Goal: Task Accomplishment & Management: Use online tool/utility

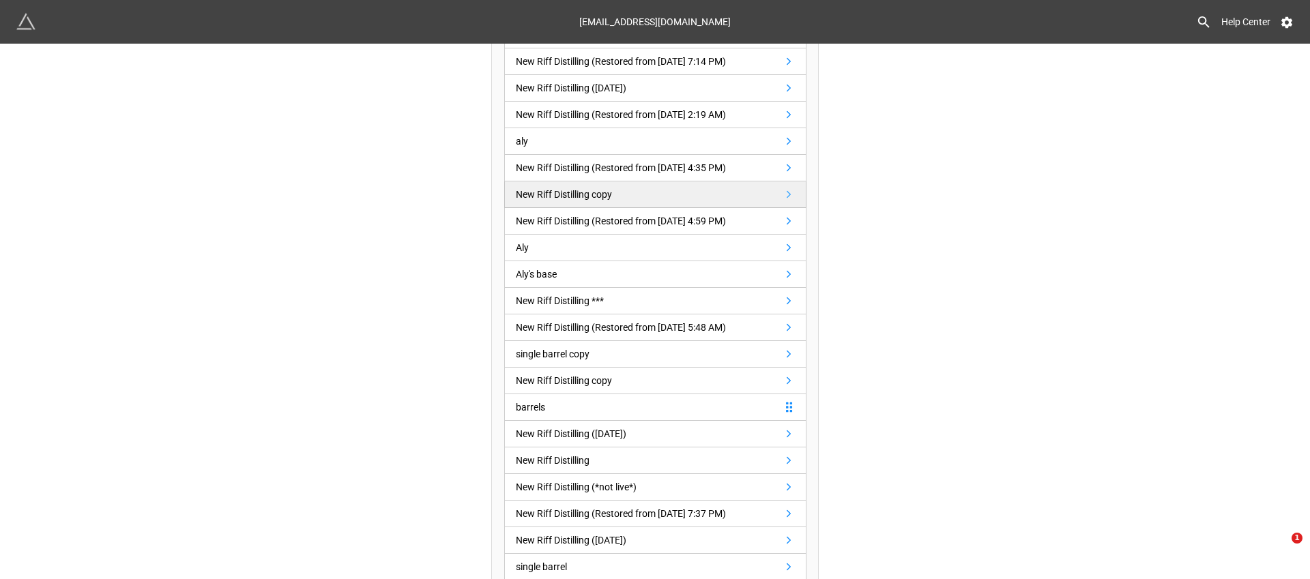
scroll to position [222, 0]
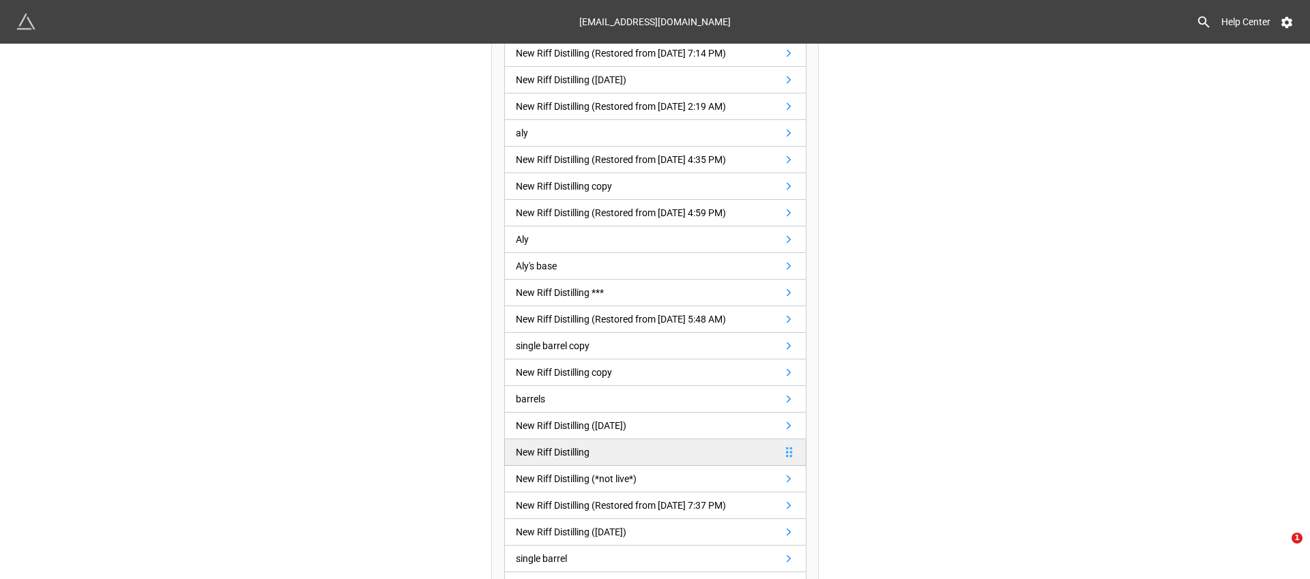
click at [607, 452] on link "New Riff Distilling" at bounding box center [655, 452] width 302 height 27
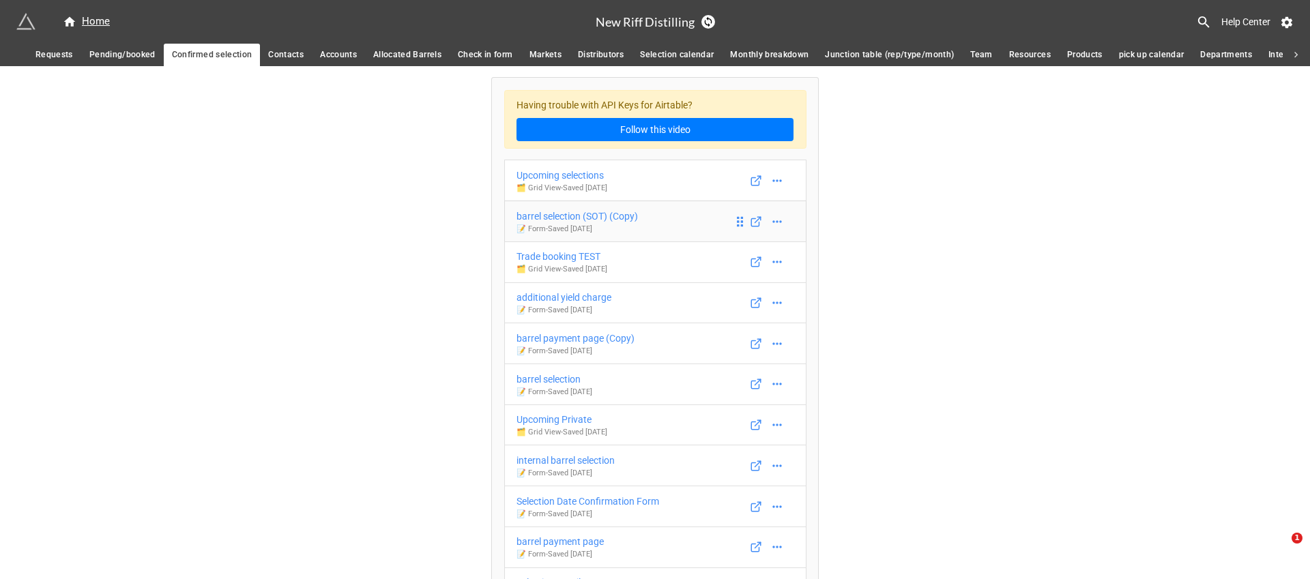
click at [676, 208] on link "barrel selection (SOT) (Copy) 📝 Form - Saved 16 days ago" at bounding box center [655, 222] width 302 height 42
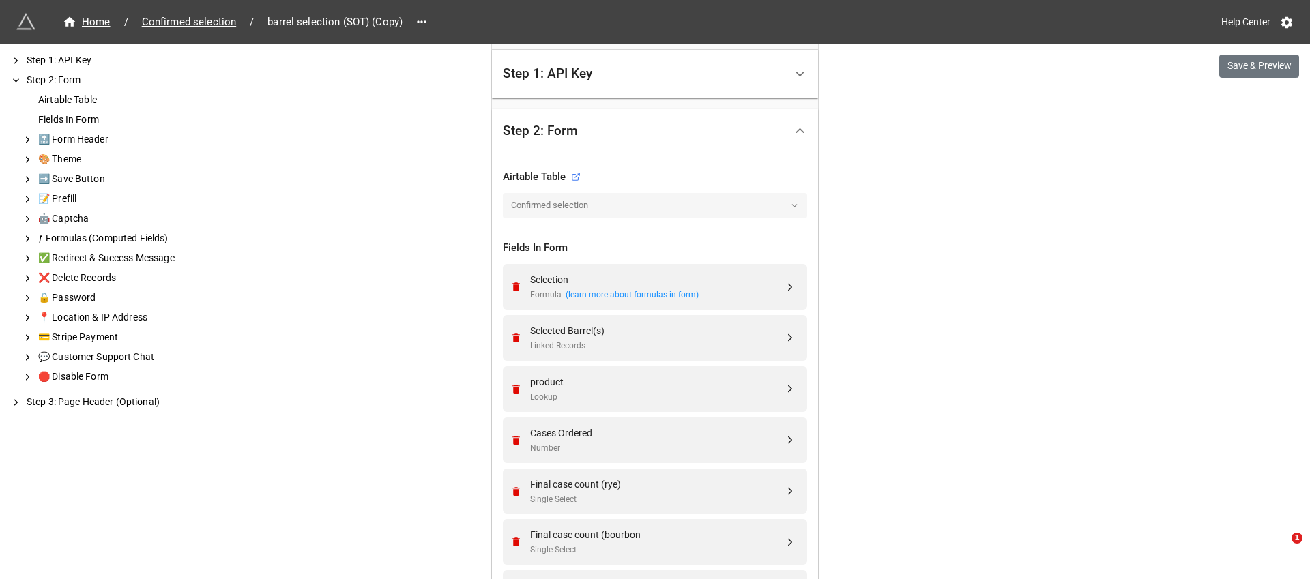
scroll to position [358, 0]
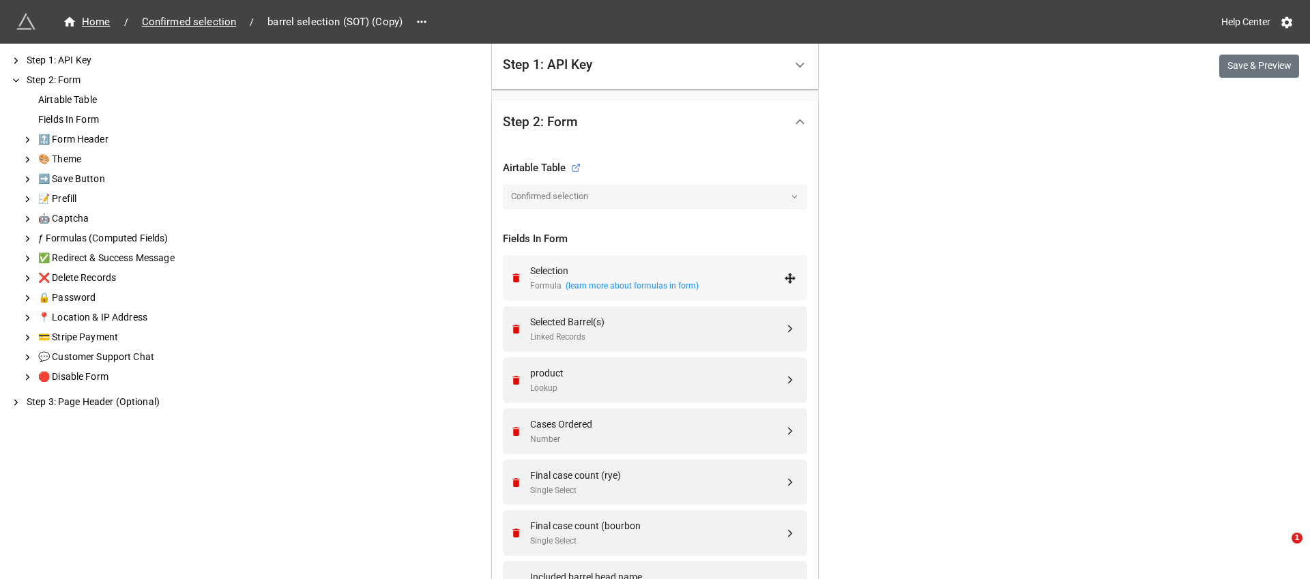
click at [739, 273] on div "Selection" at bounding box center [657, 270] width 254 height 15
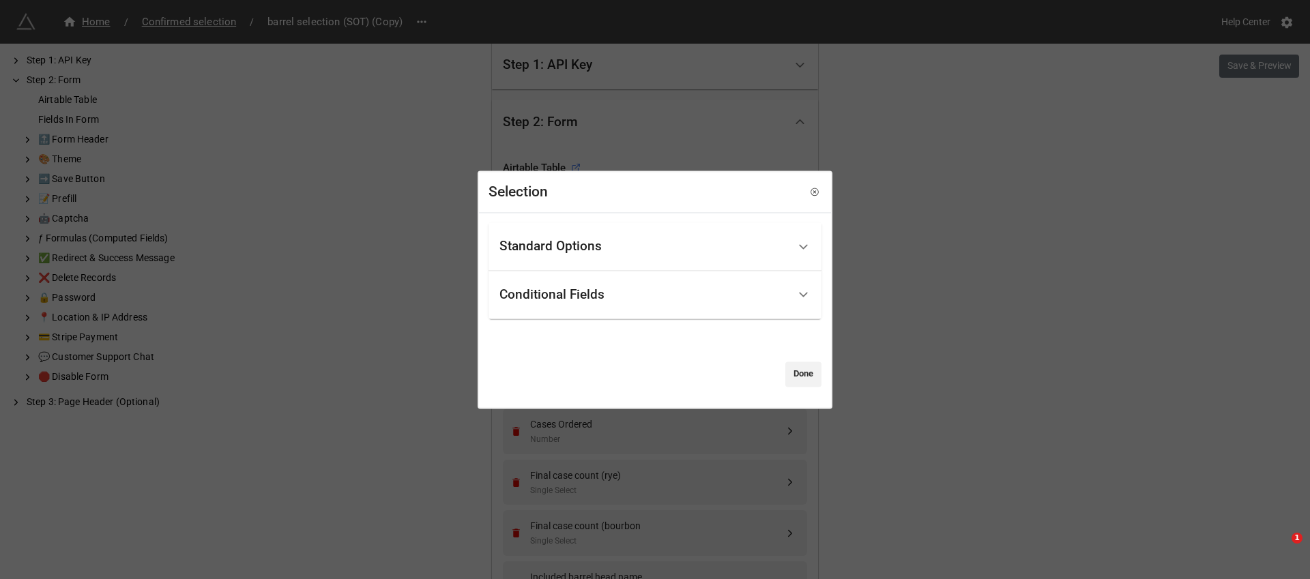
click at [705, 291] on div "Conditional Fields" at bounding box center [643, 295] width 288 height 32
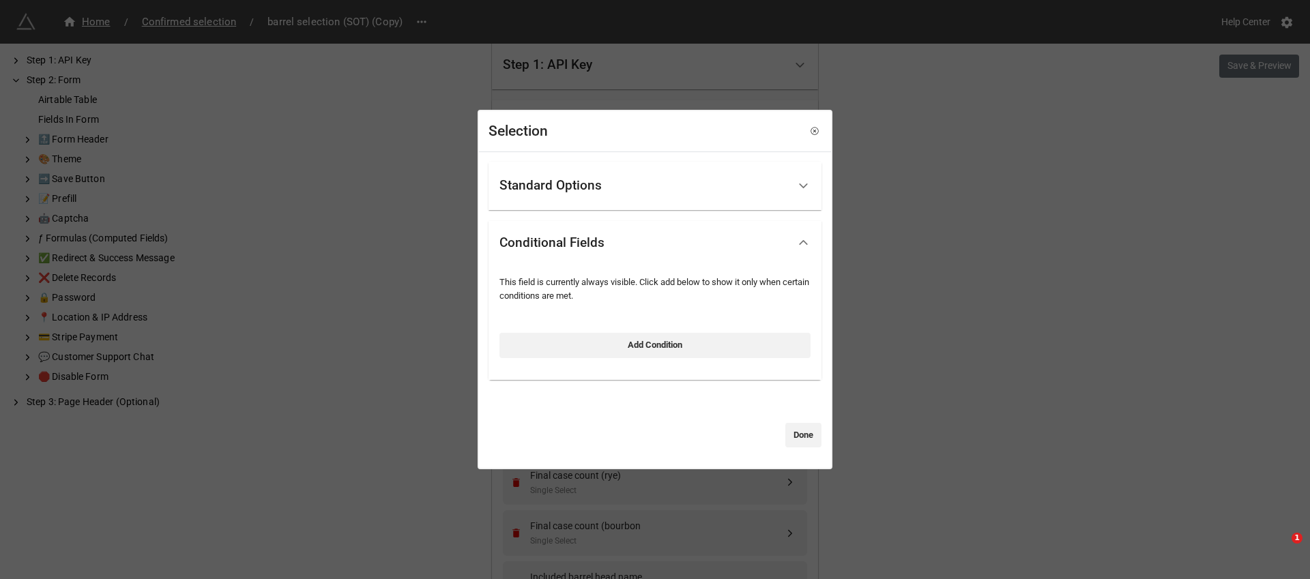
click at [740, 185] on div "Standard Options" at bounding box center [643, 186] width 288 height 32
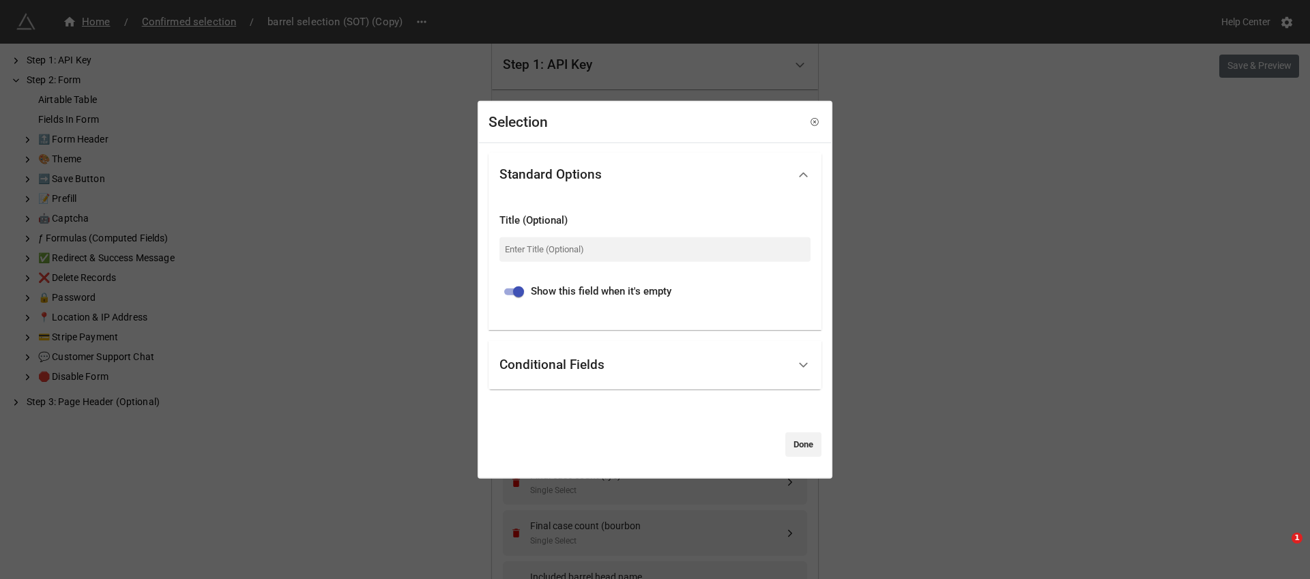
click at [912, 224] on div "Selection Standard Options Title (Optional) Show this field when it's empty Con…" at bounding box center [655, 289] width 1310 height 579
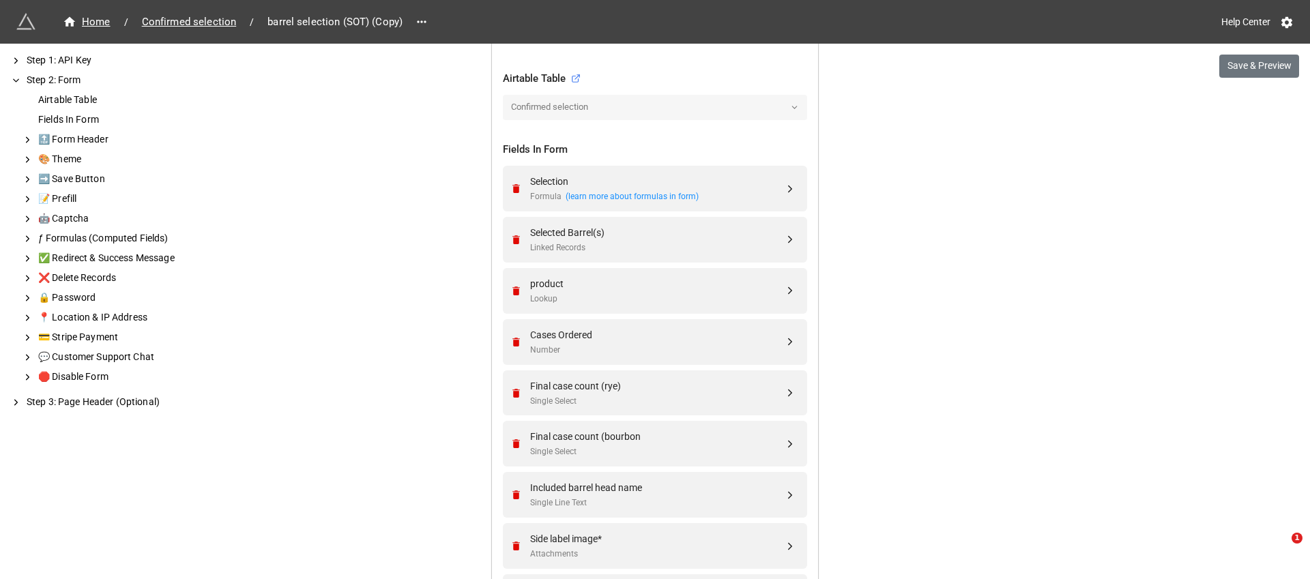
scroll to position [451, 0]
click at [642, 326] on div "Cases Ordered" at bounding box center [657, 331] width 254 height 15
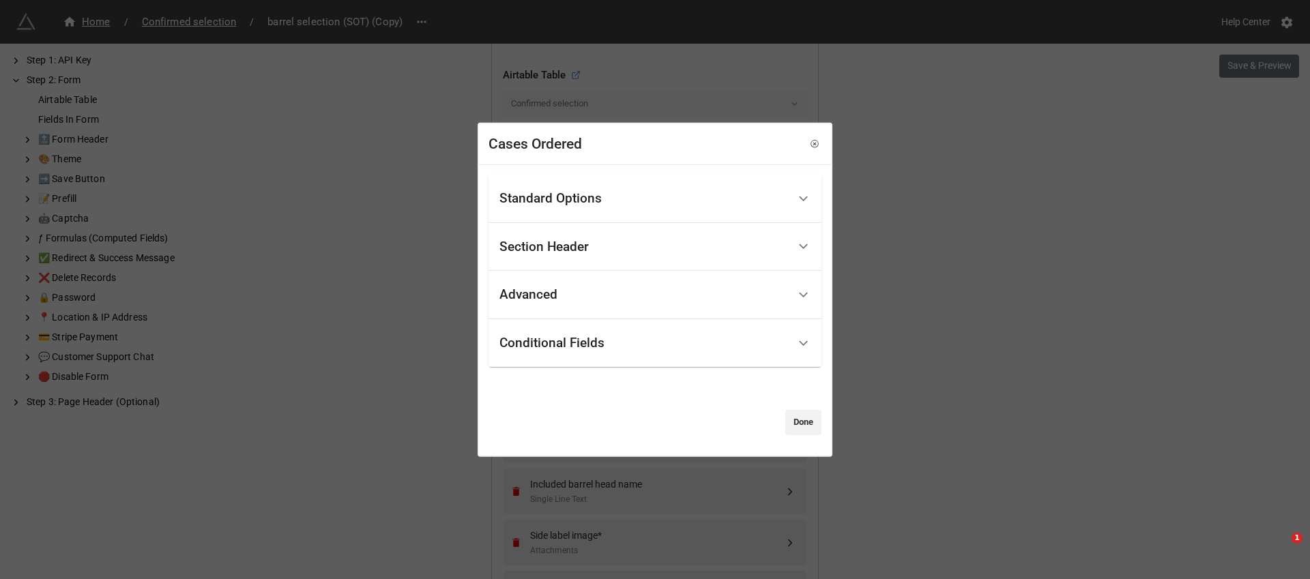
click at [687, 186] on div "Standard Options" at bounding box center [643, 199] width 288 height 32
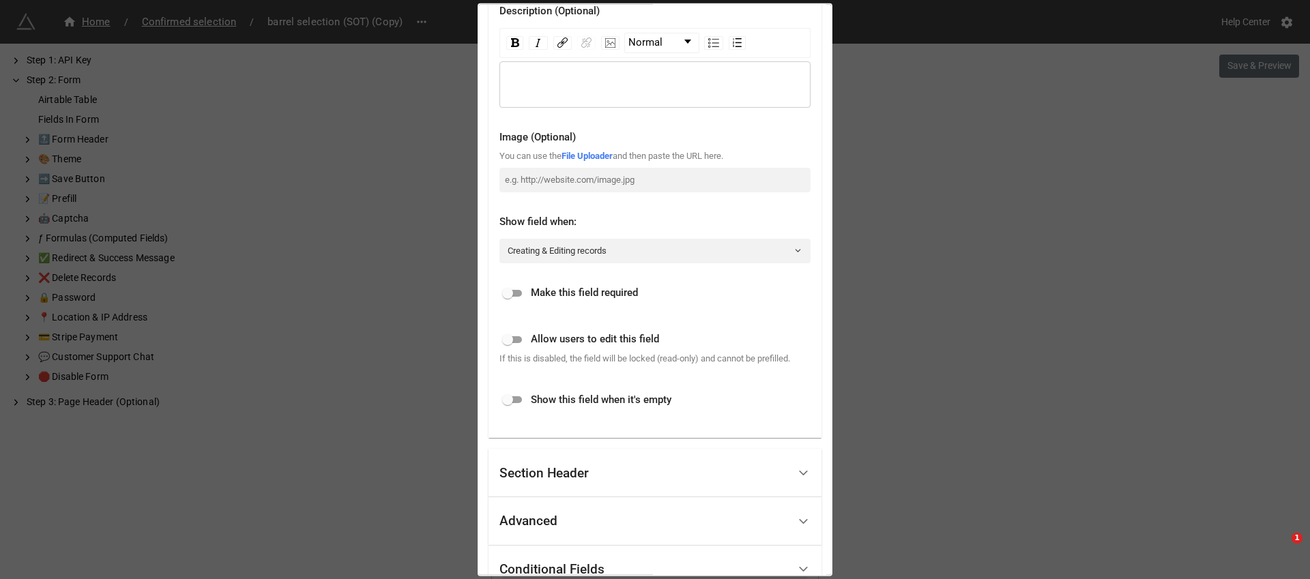
scroll to position [303, 0]
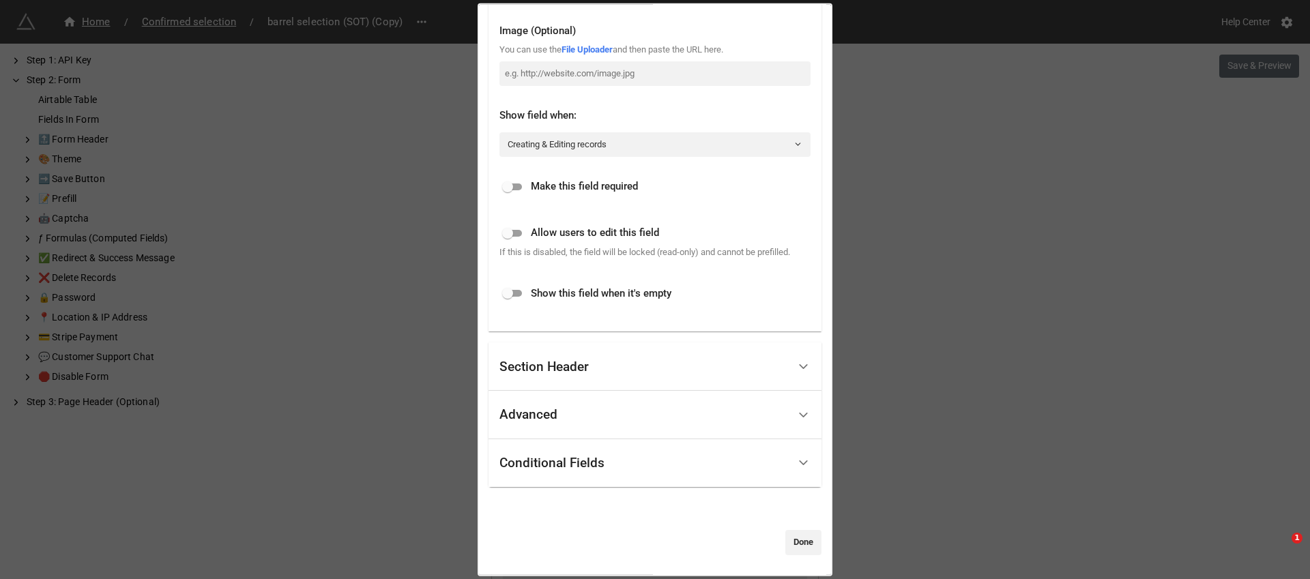
click at [677, 453] on div "Conditional Fields" at bounding box center [643, 463] width 288 height 32
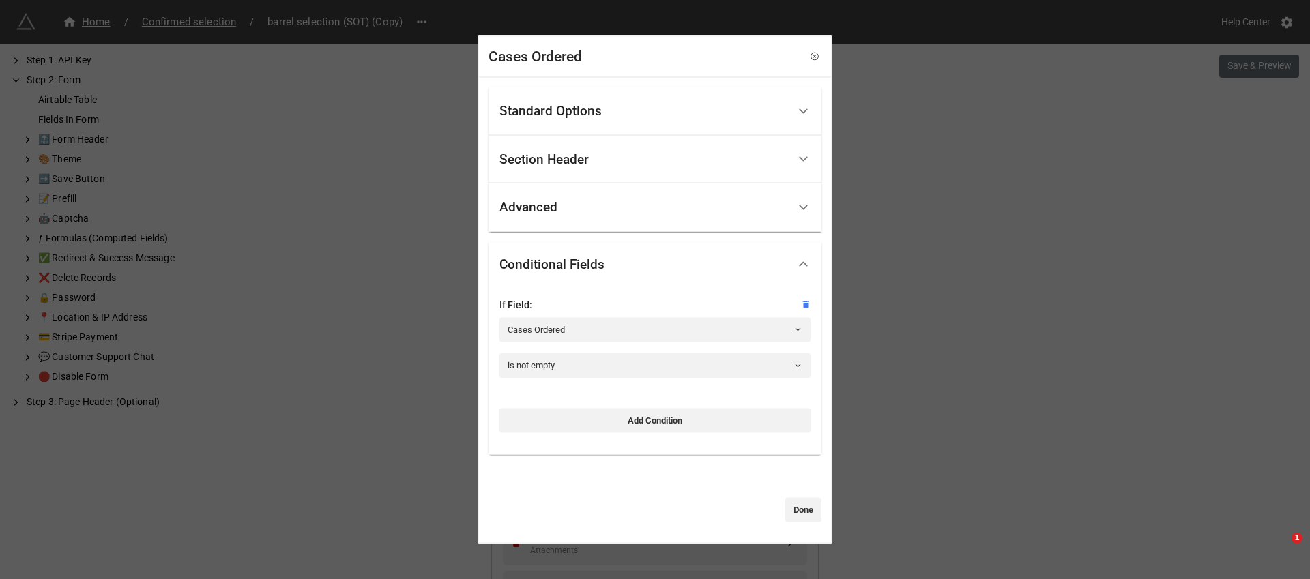
click at [709, 165] on div "Section Header" at bounding box center [643, 159] width 288 height 32
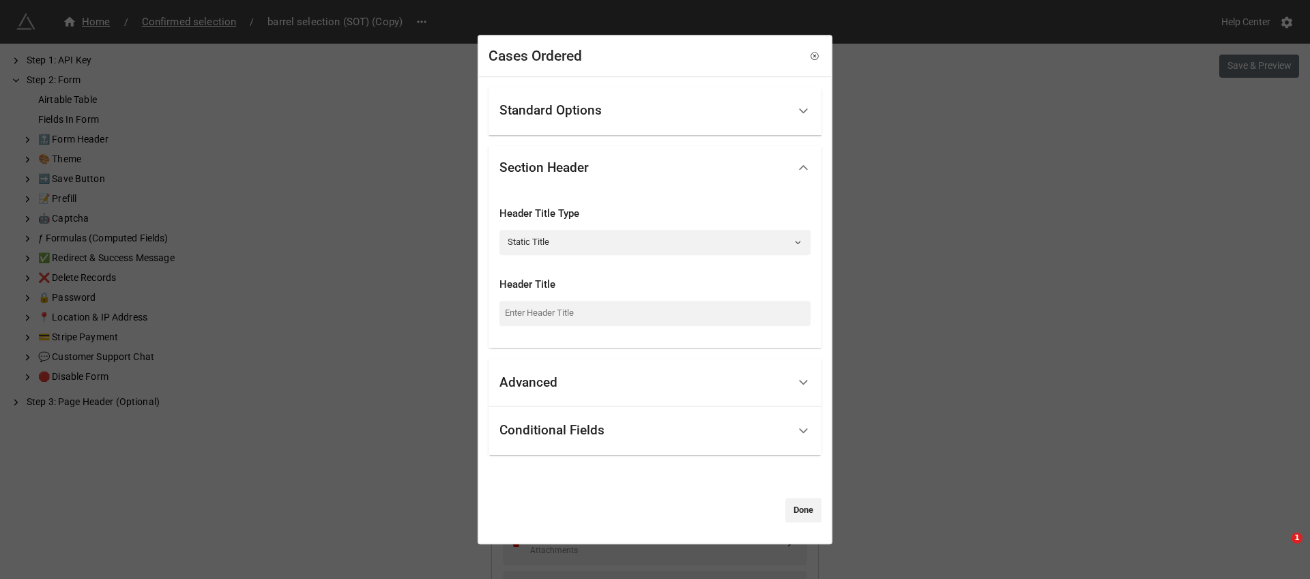
click at [953, 220] on div "Cases Ordered Standard Options Title (Optional) Description (Optional) Normal I…" at bounding box center [655, 289] width 1310 height 579
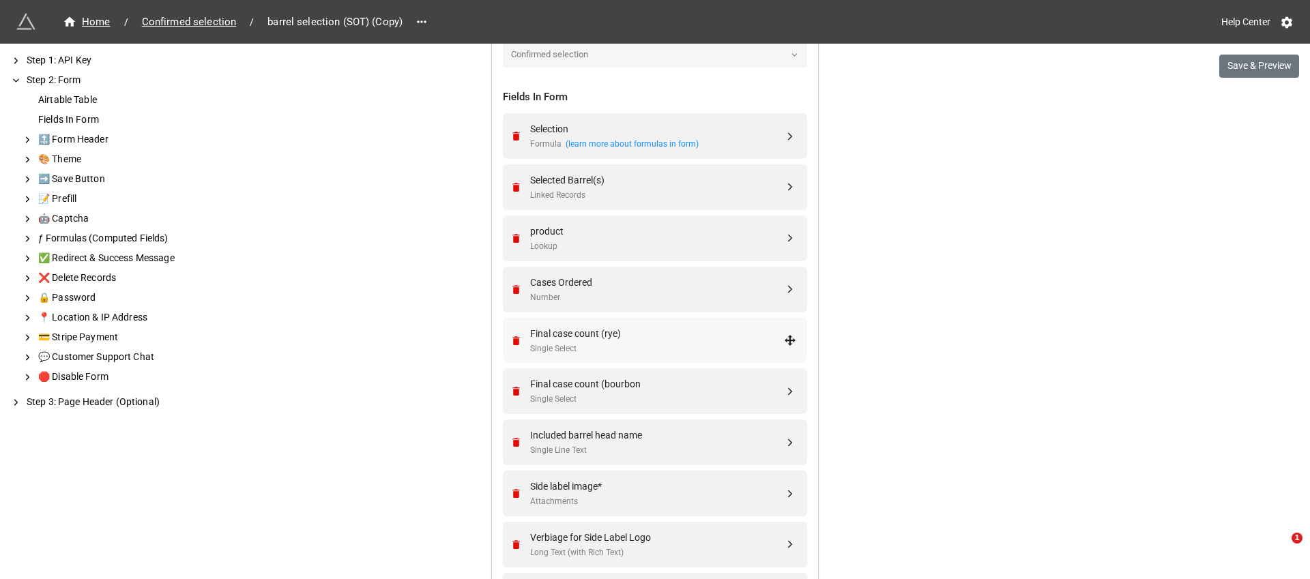
scroll to position [540, 0]
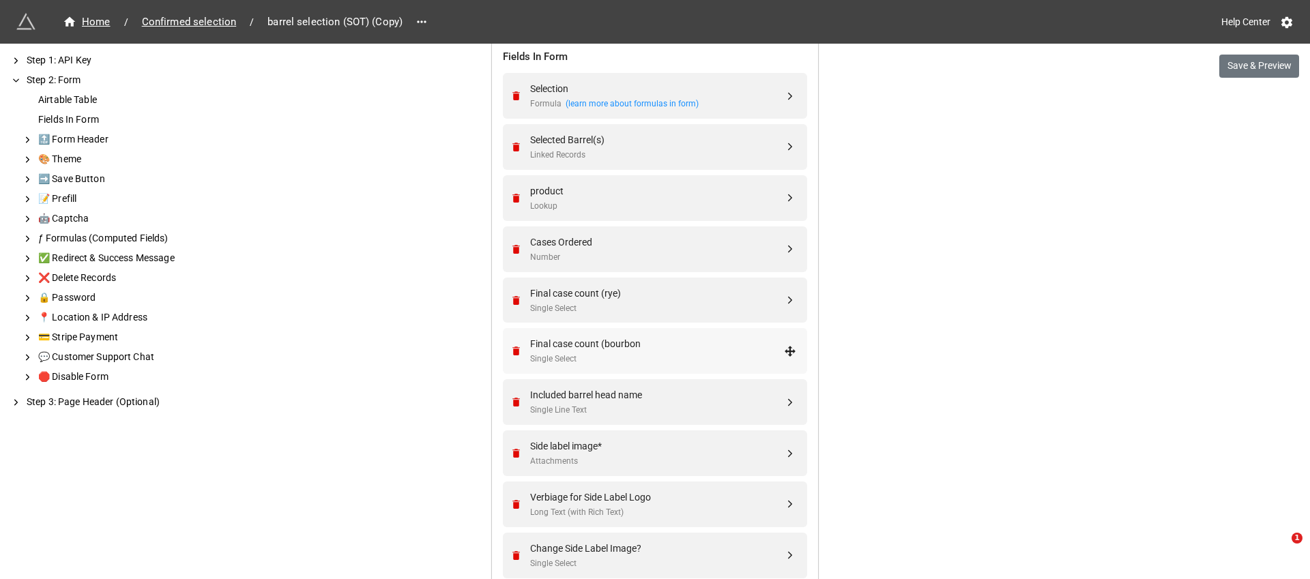
click at [641, 353] on div "Single Select" at bounding box center [657, 359] width 254 height 13
select select "all-are-met"
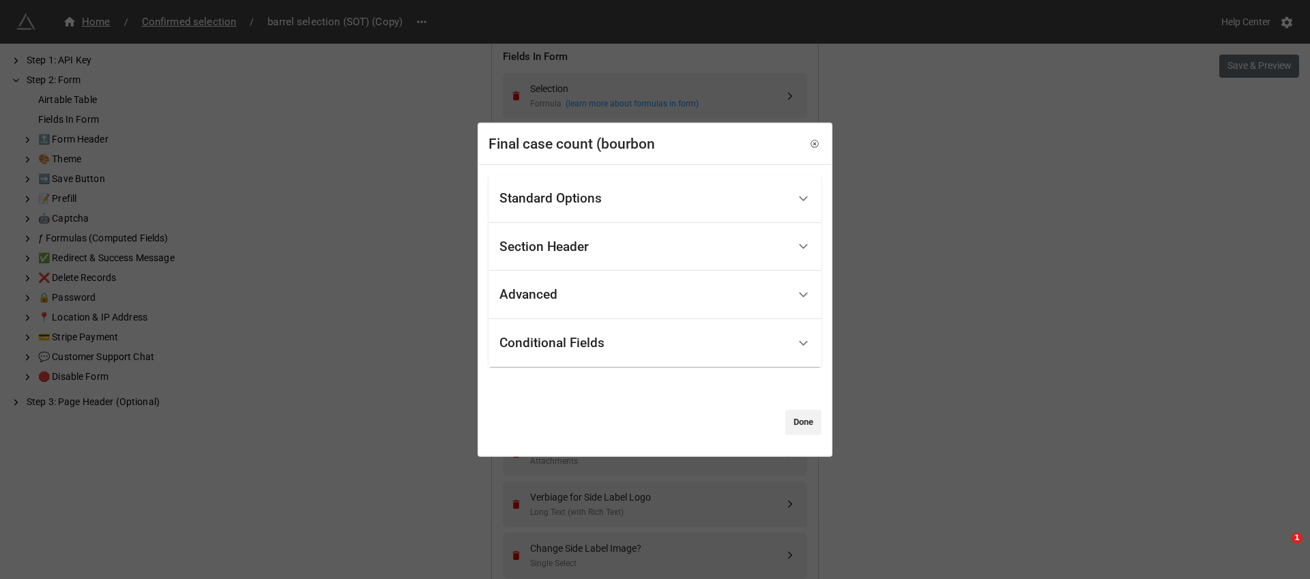
click at [696, 186] on div "Standard Options" at bounding box center [643, 199] width 288 height 32
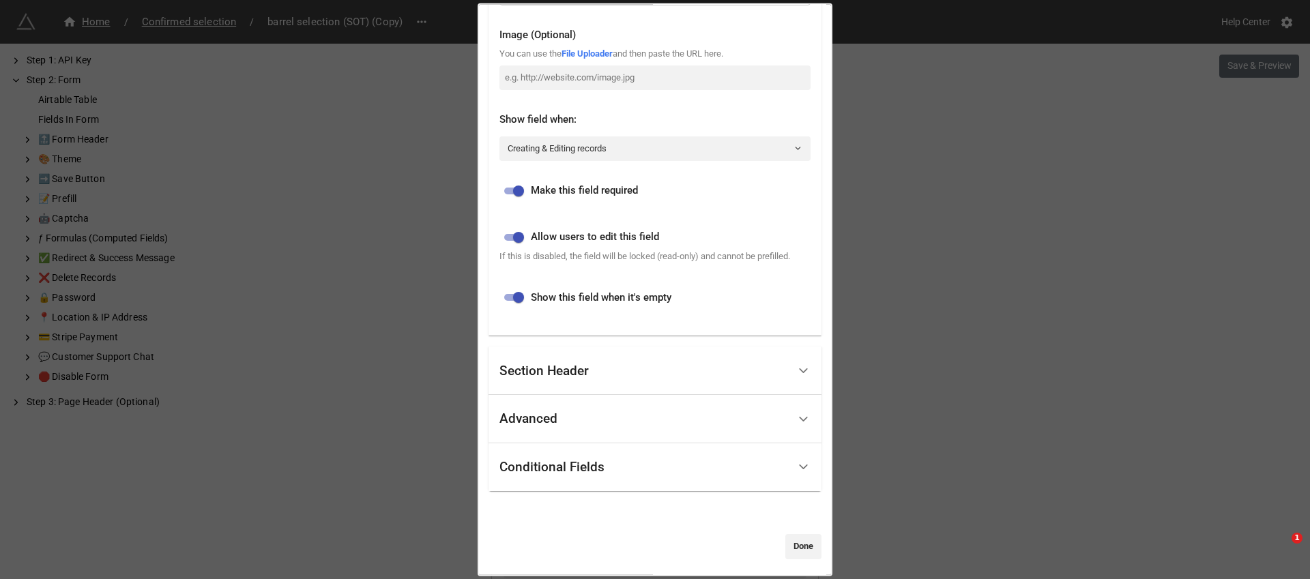
scroll to position [318, 0]
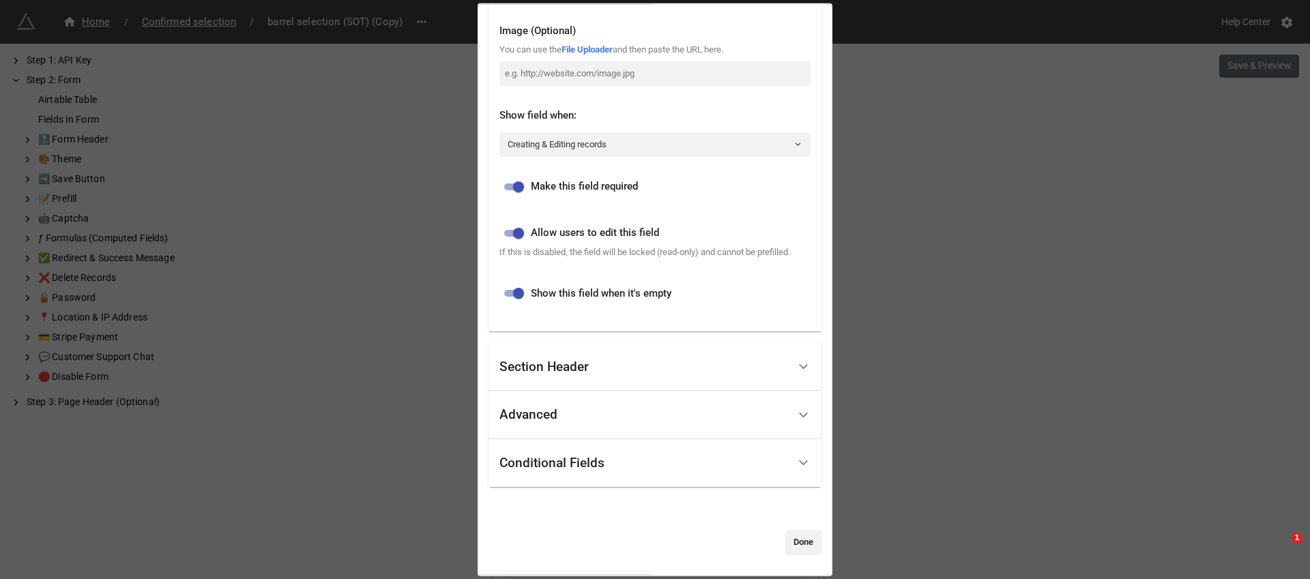
click at [946, 299] on div "Final case count (bourbon Standard Options Title (Optional) Final case count De…" at bounding box center [655, 289] width 1310 height 579
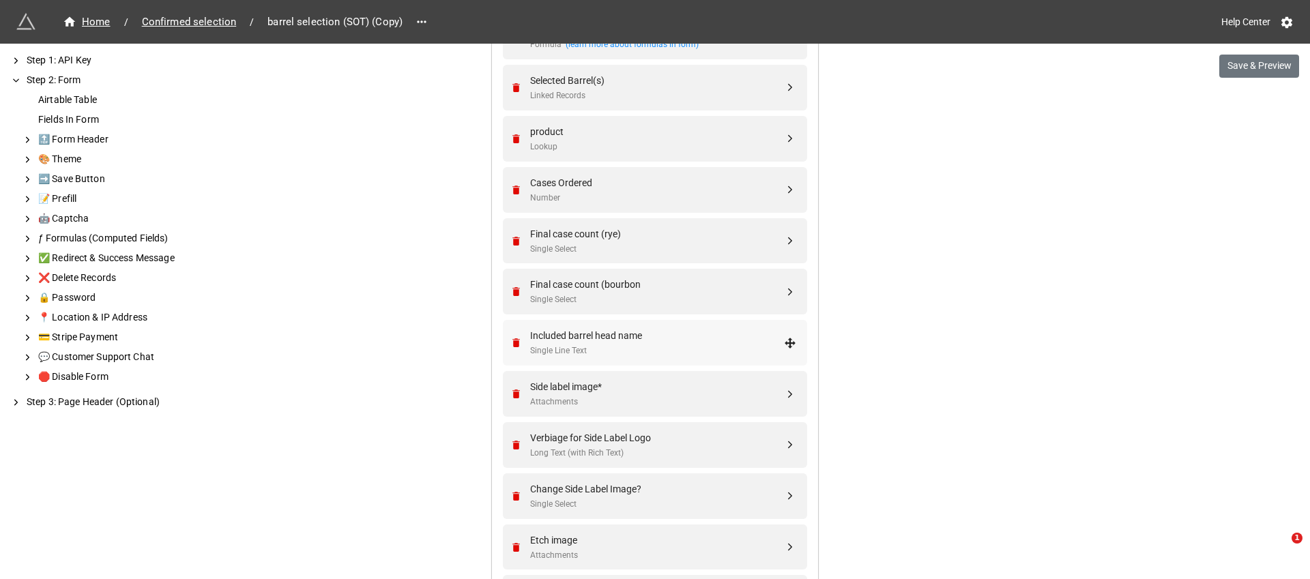
scroll to position [600, 0]
click at [623, 243] on div "Single Select" at bounding box center [657, 248] width 254 height 13
select select "all-are-met"
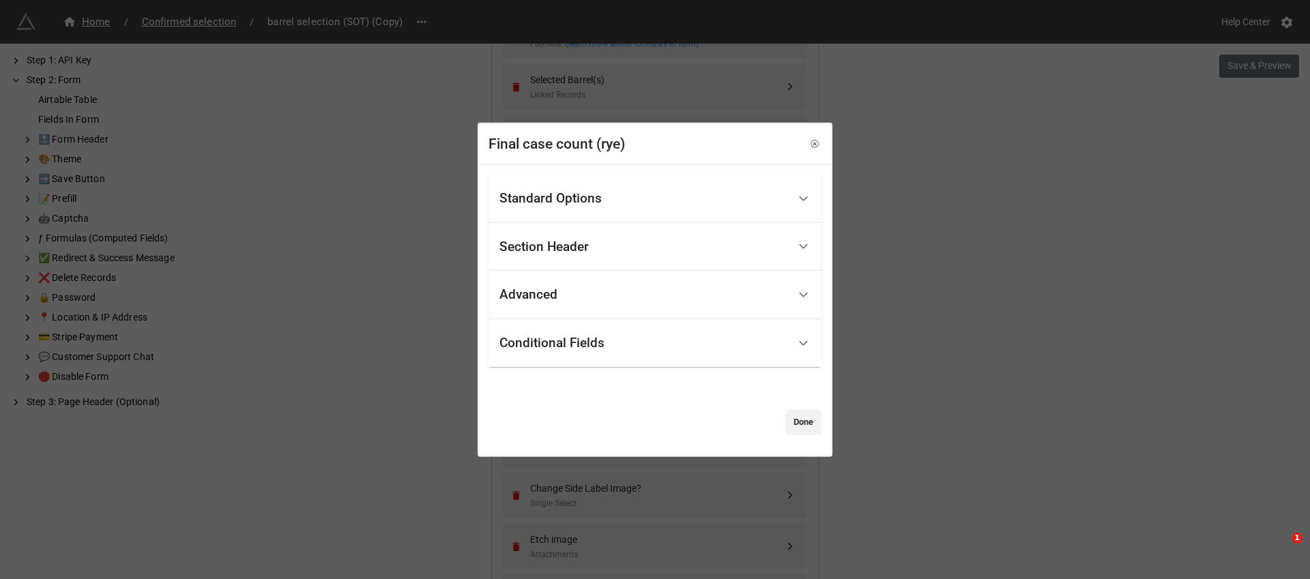
click at [675, 198] on div "Standard Options" at bounding box center [643, 199] width 288 height 32
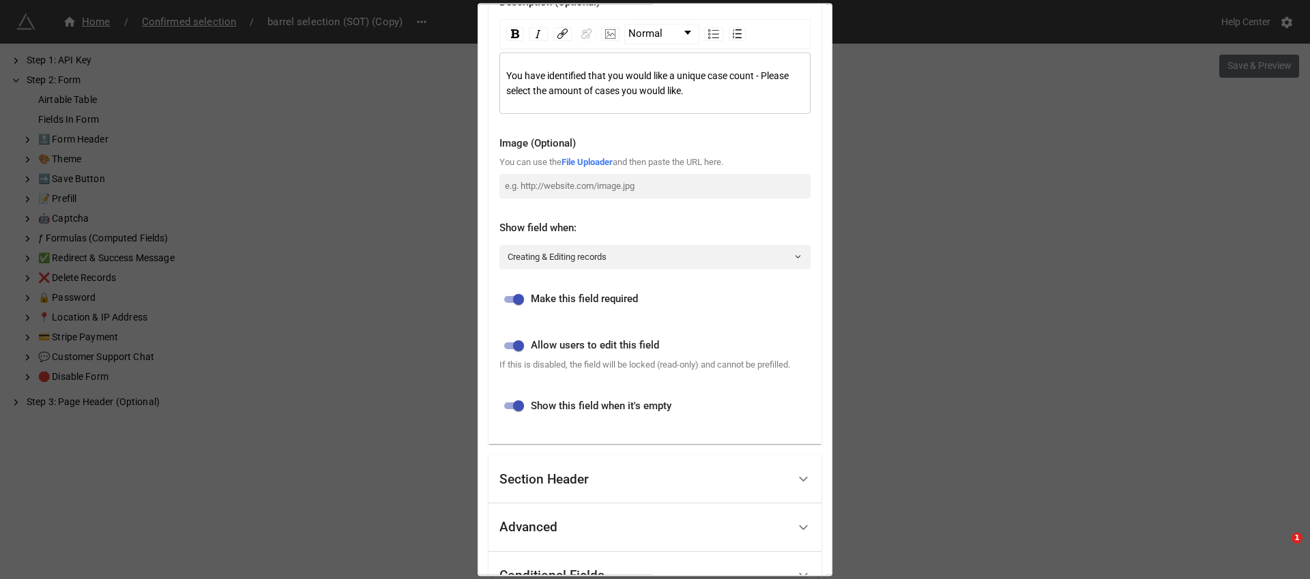
scroll to position [202, 0]
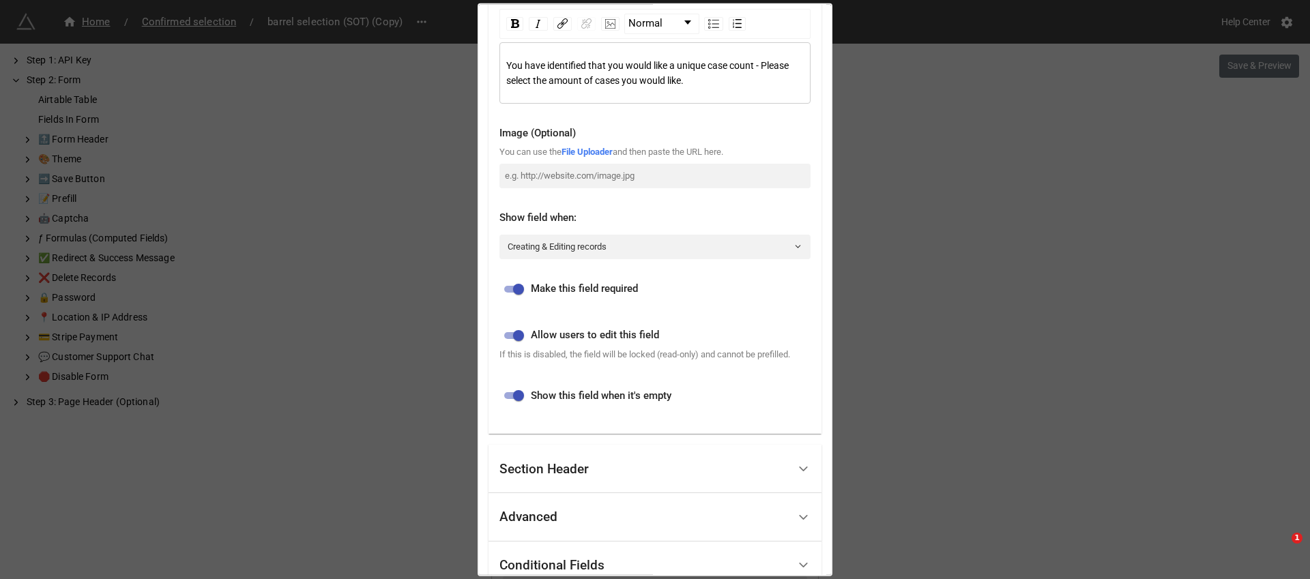
click at [972, 311] on div "Final case count (rye) Standard Options Title (Optional) Final case count Descr…" at bounding box center [655, 289] width 1310 height 579
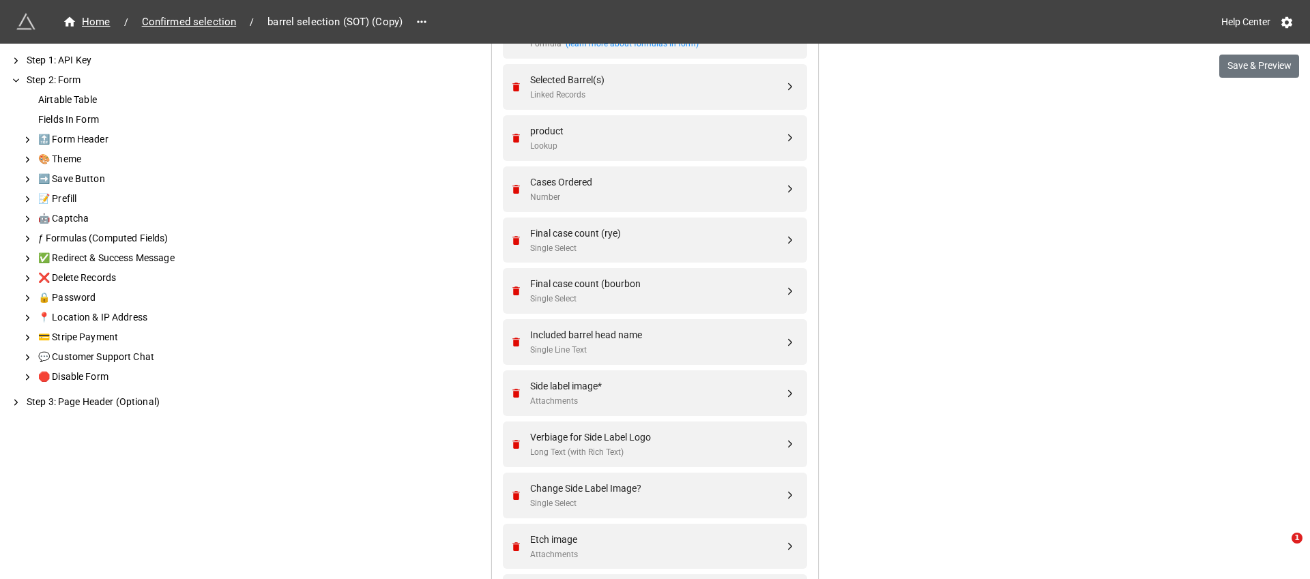
scroll to position [556, 0]
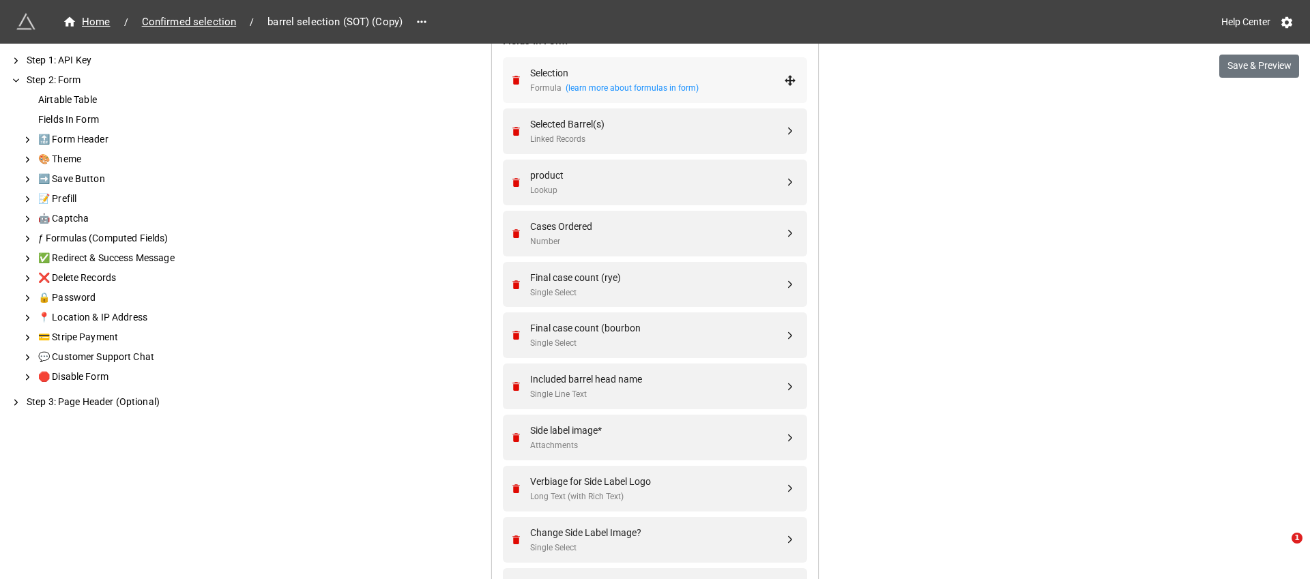
click at [623, 74] on div "Selection" at bounding box center [657, 72] width 254 height 15
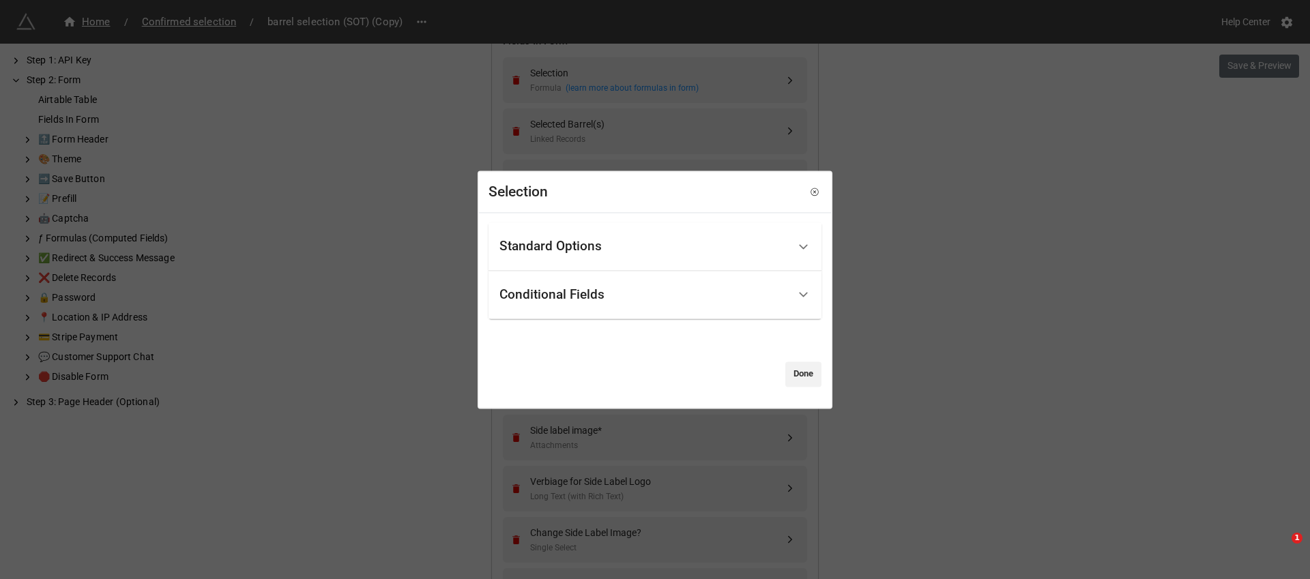
click at [777, 269] on div "Standard Options" at bounding box center [654, 246] width 333 height 48
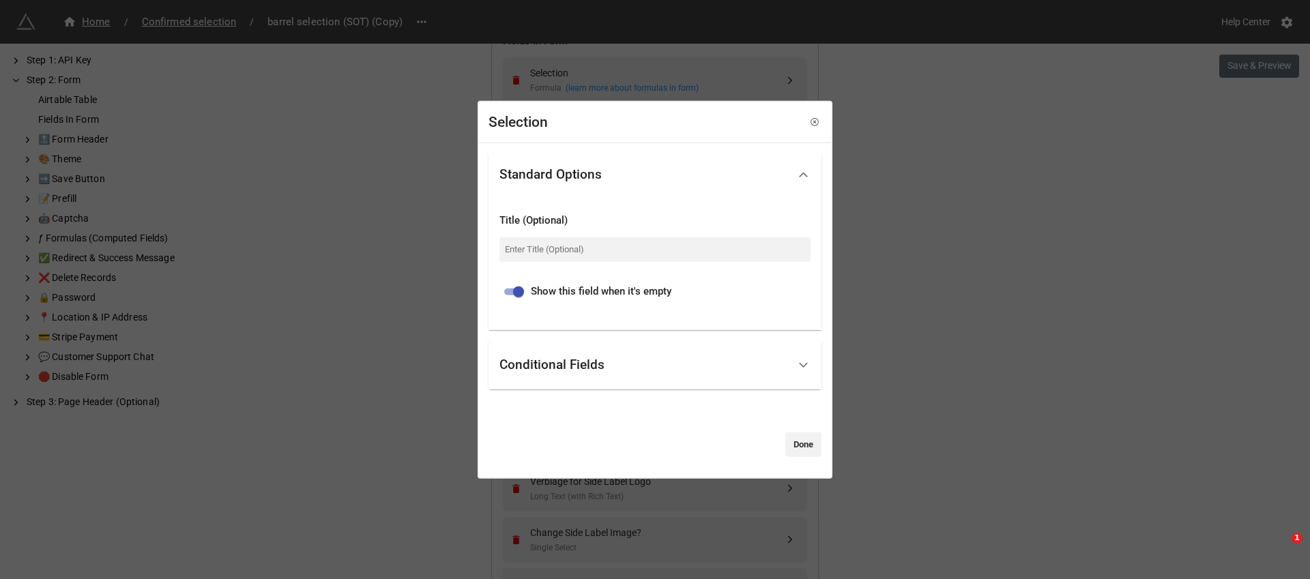
click at [758, 380] on div "Conditional Fields" at bounding box center [643, 365] width 288 height 32
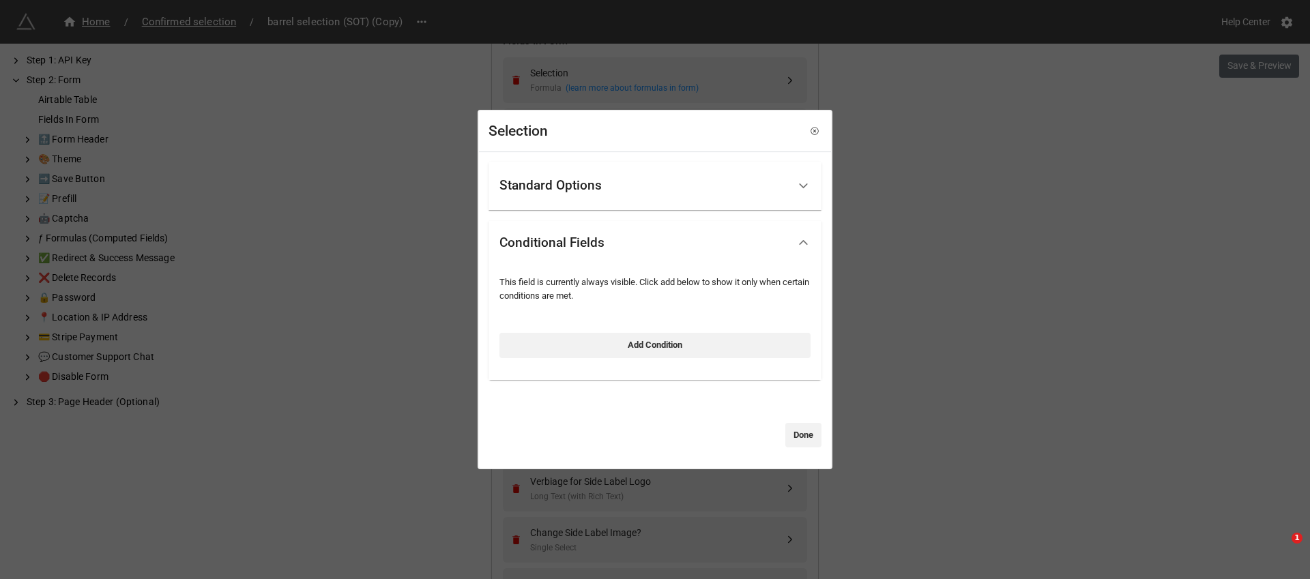
click at [1017, 271] on div "Selection Standard Options Title (Optional) Show this field when it's empty Con…" at bounding box center [655, 289] width 1310 height 579
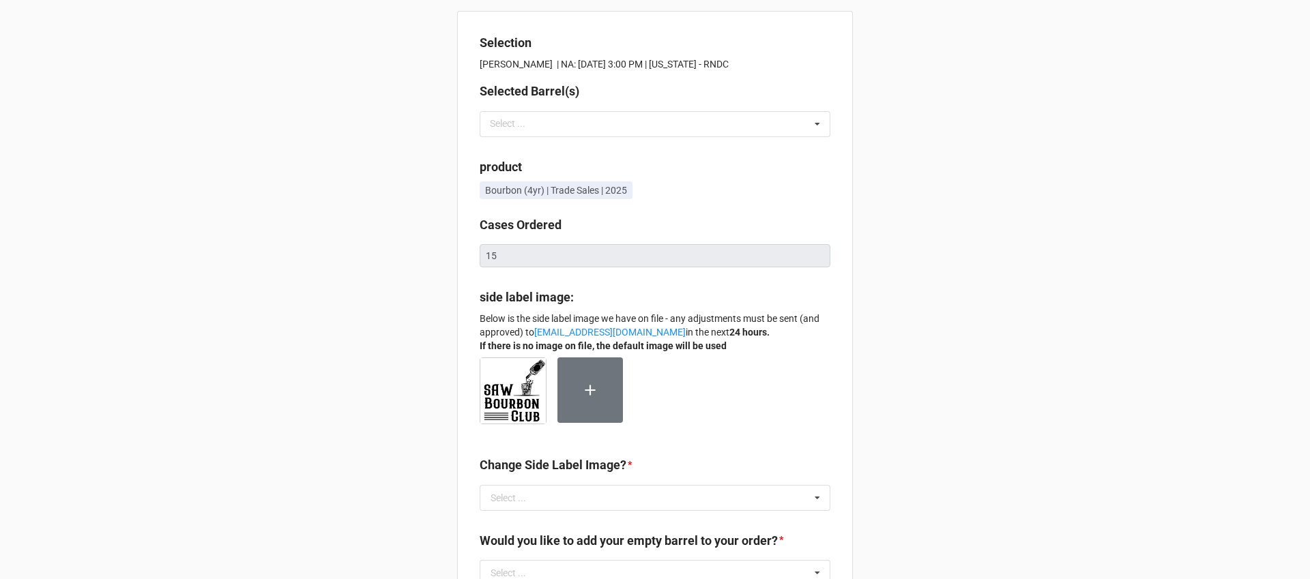
click at [928, 245] on div "Selection [PERSON_NAME] | NA: [DATE] 3:00 PM | [US_STATE] - RNDC Selected Barre…" at bounding box center [655, 457] width 1310 height 915
